Goal: Task Accomplishment & Management: Use online tool/utility

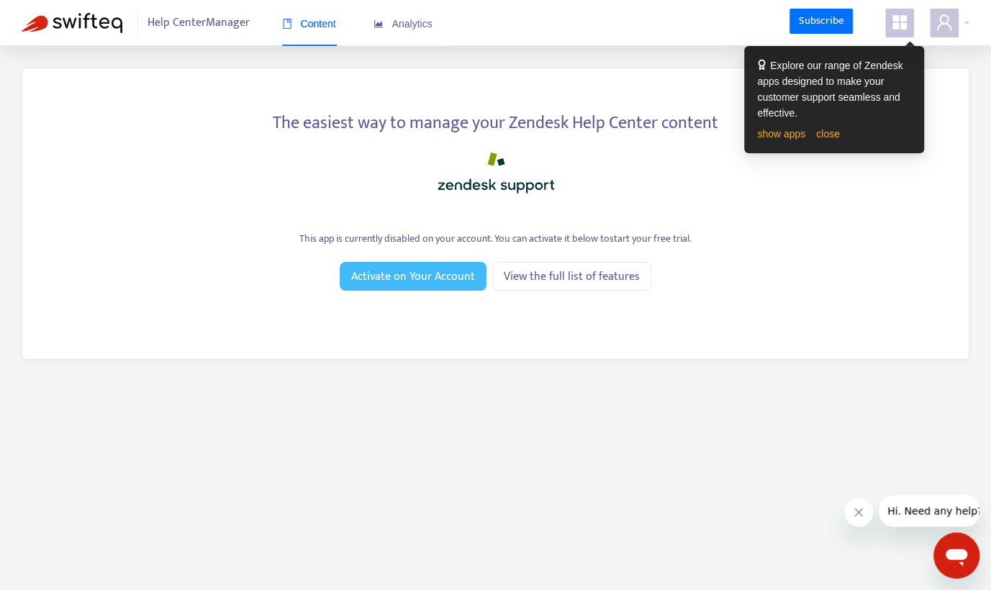
click at [399, 282] on span "Activate on Your Account" at bounding box center [413, 277] width 124 height 18
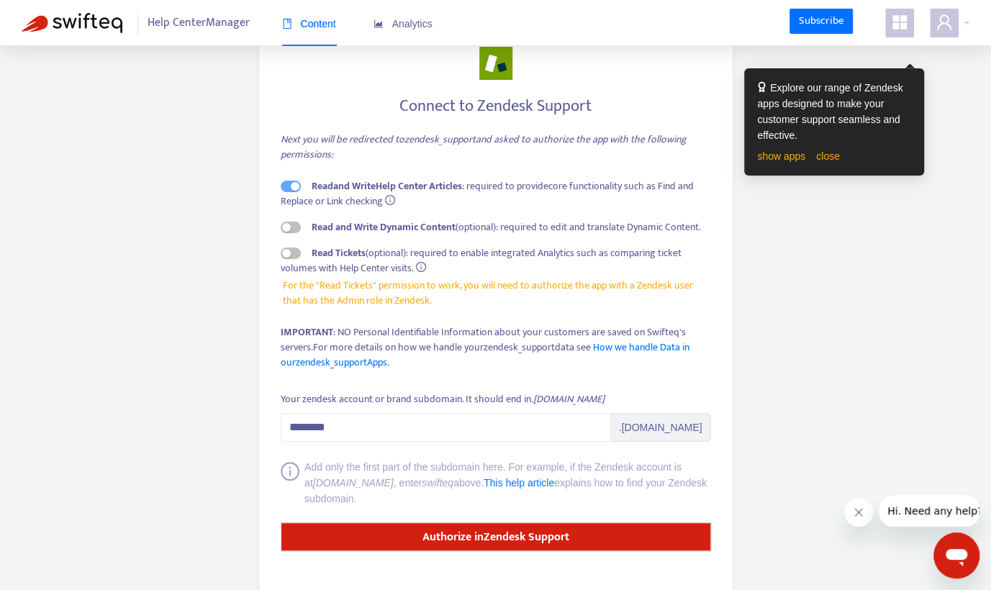
scroll to position [72, 0]
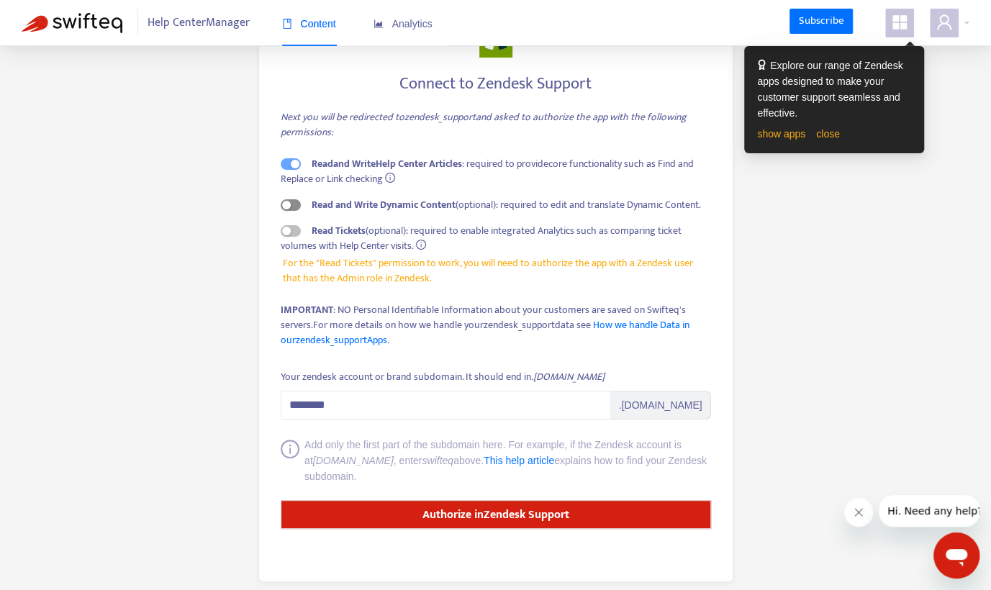
click at [288, 204] on div "button" at bounding box center [286, 205] width 9 height 9
click at [283, 230] on div "button" at bounding box center [286, 231] width 9 height 9
click at [393, 177] on icon "info-circle" at bounding box center [390, 178] width 10 height 10
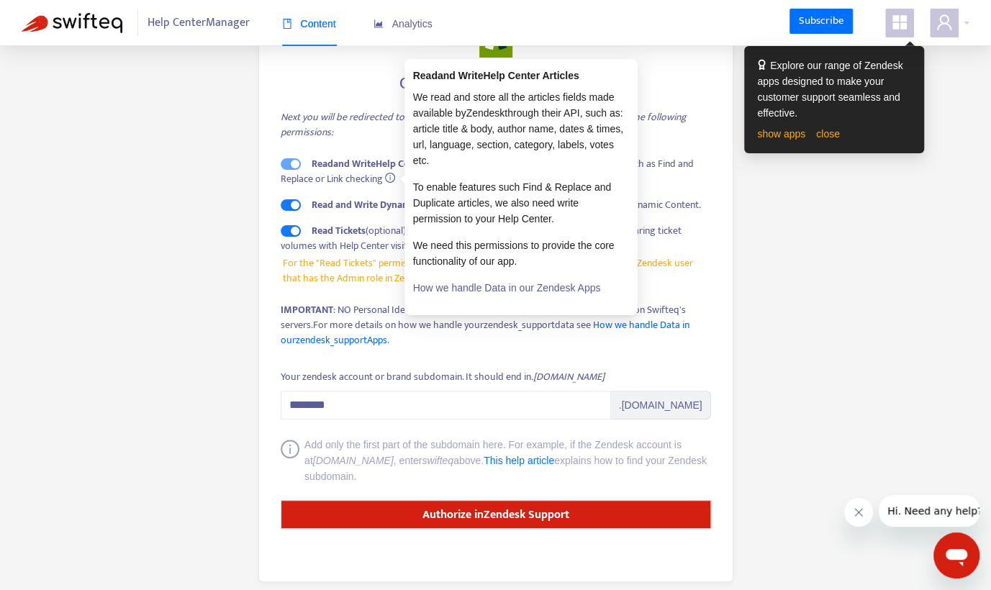
click at [373, 196] on div "Read and Write Help Center Articles : required to provide core functionality su…" at bounding box center [496, 221] width 430 height 130
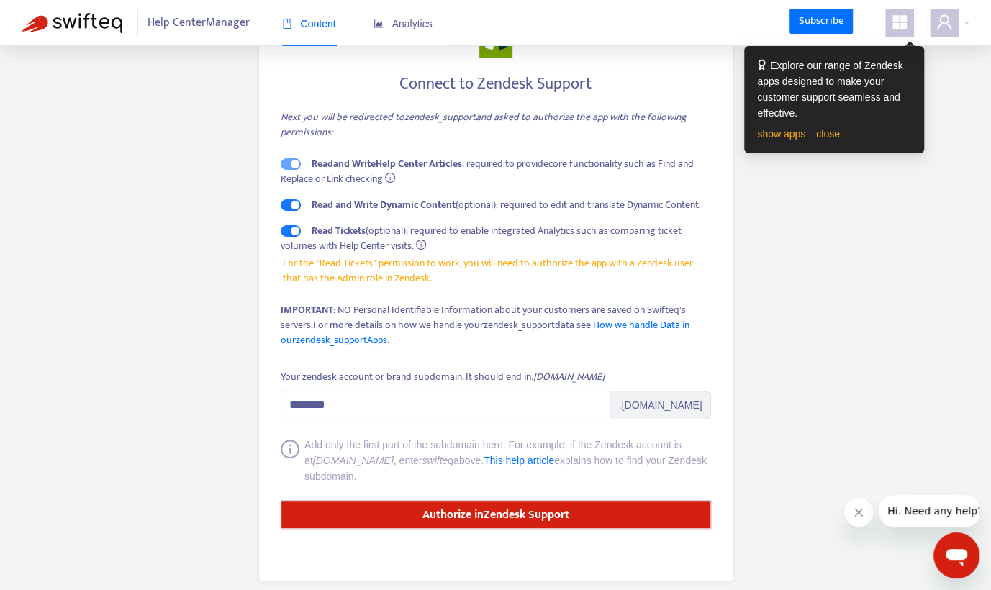
click at [420, 246] on icon "info-circle" at bounding box center [421, 245] width 10 height 10
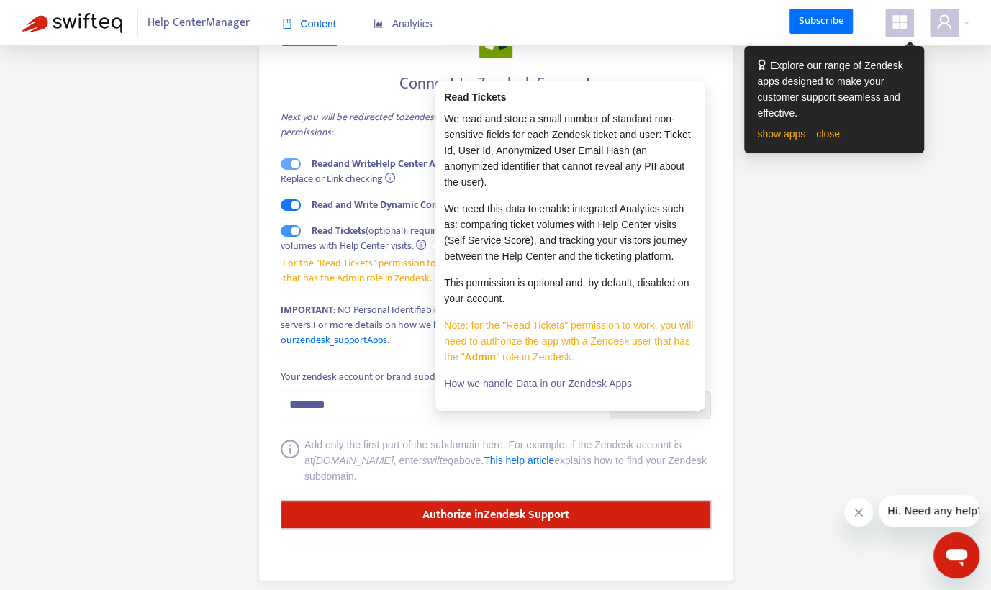
click at [291, 233] on div "button" at bounding box center [295, 231] width 9 height 9
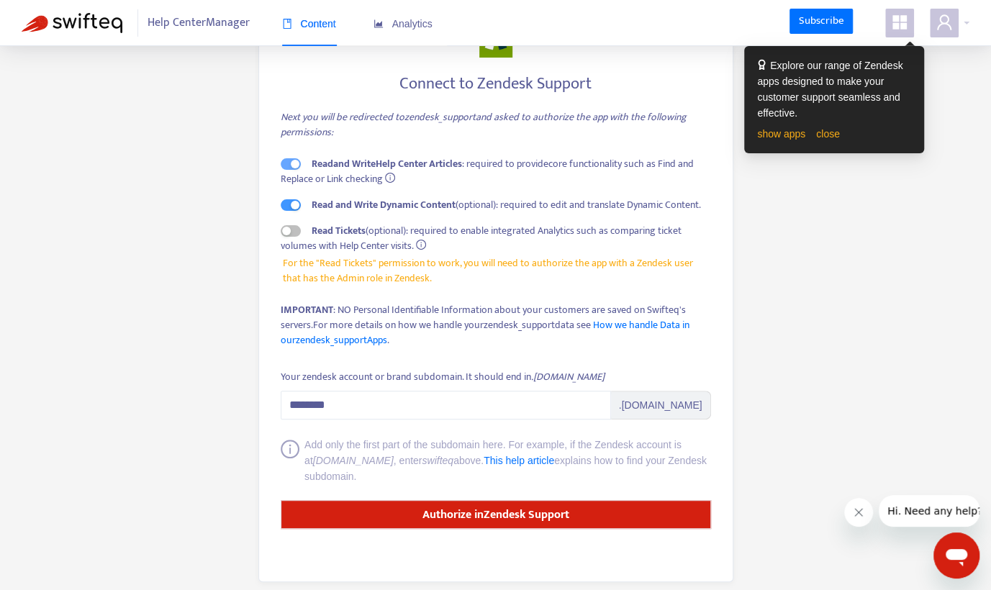
click at [295, 210] on span "button" at bounding box center [291, 205] width 20 height 12
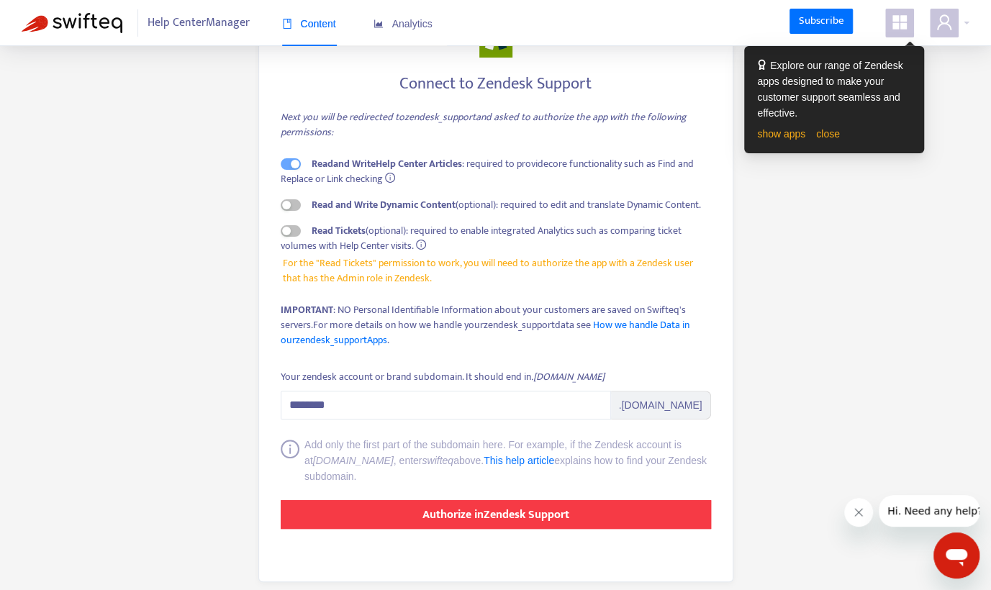
click at [536, 512] on strong "Authorize in Zendesk Support" at bounding box center [495, 514] width 147 height 19
